Goal: Task Accomplishment & Management: Manage account settings

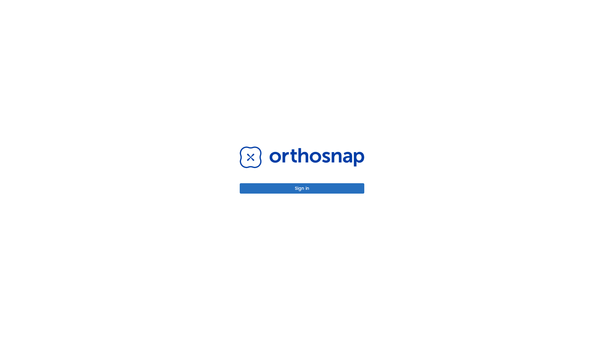
click at [302, 188] on button "Sign in" at bounding box center [302, 188] width 125 height 10
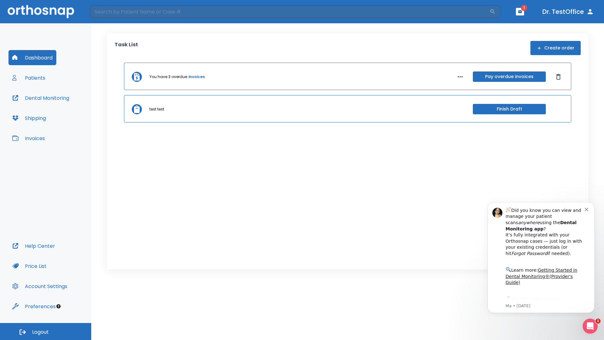
click at [46, 331] on span "Logout" at bounding box center [40, 332] width 17 height 7
